Goal: Transaction & Acquisition: Purchase product/service

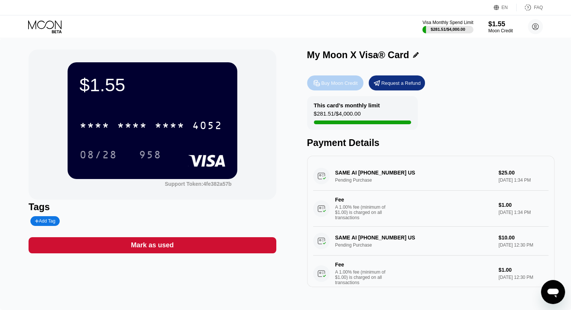
click at [327, 83] on div "Buy Moon Credit" at bounding box center [339, 83] width 36 height 6
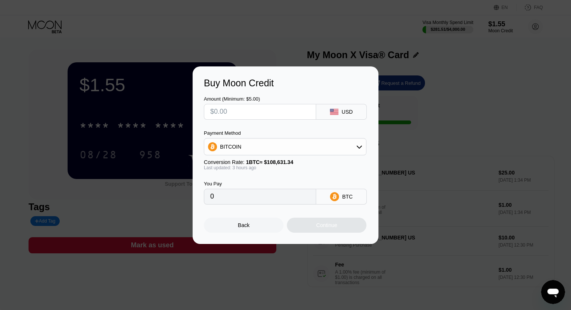
click at [256, 117] on input "text" at bounding box center [259, 111] width 99 height 15
type input "$1"
type input "0.00000921"
type input "$10"
type input "0.00009208"
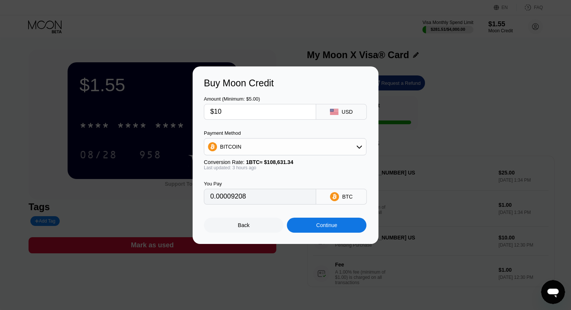
type input "$10"
click at [329, 228] on div "Continue" at bounding box center [326, 225] width 21 height 6
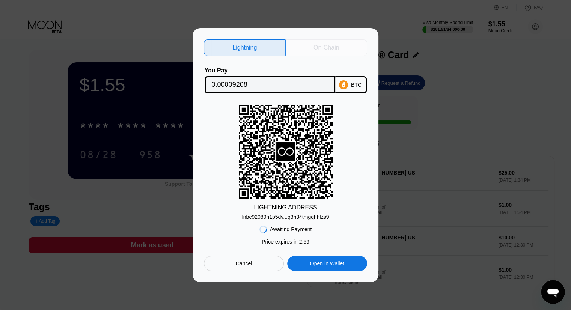
click at [333, 44] on div "On-Chain" at bounding box center [326, 48] width 26 height 8
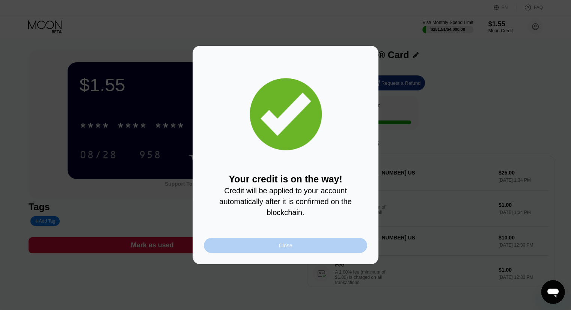
click at [277, 244] on div "Close" at bounding box center [285, 245] width 163 height 15
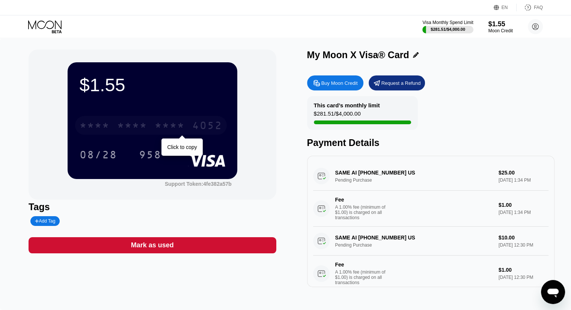
click at [143, 125] on div "* * * *" at bounding box center [132, 126] width 30 height 12
